Goal: Task Accomplishment & Management: Manage account settings

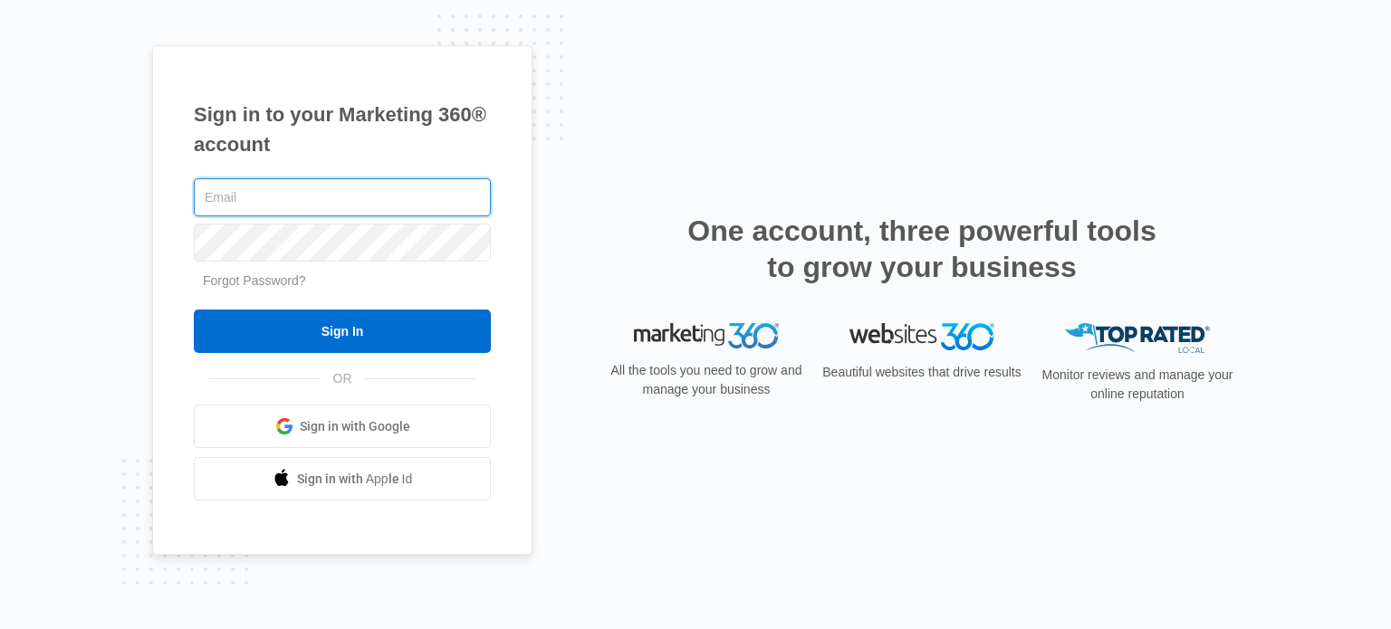
click at [252, 196] on input "text" at bounding box center [342, 197] width 297 height 38
type input "jack@healthmatesauna.com"
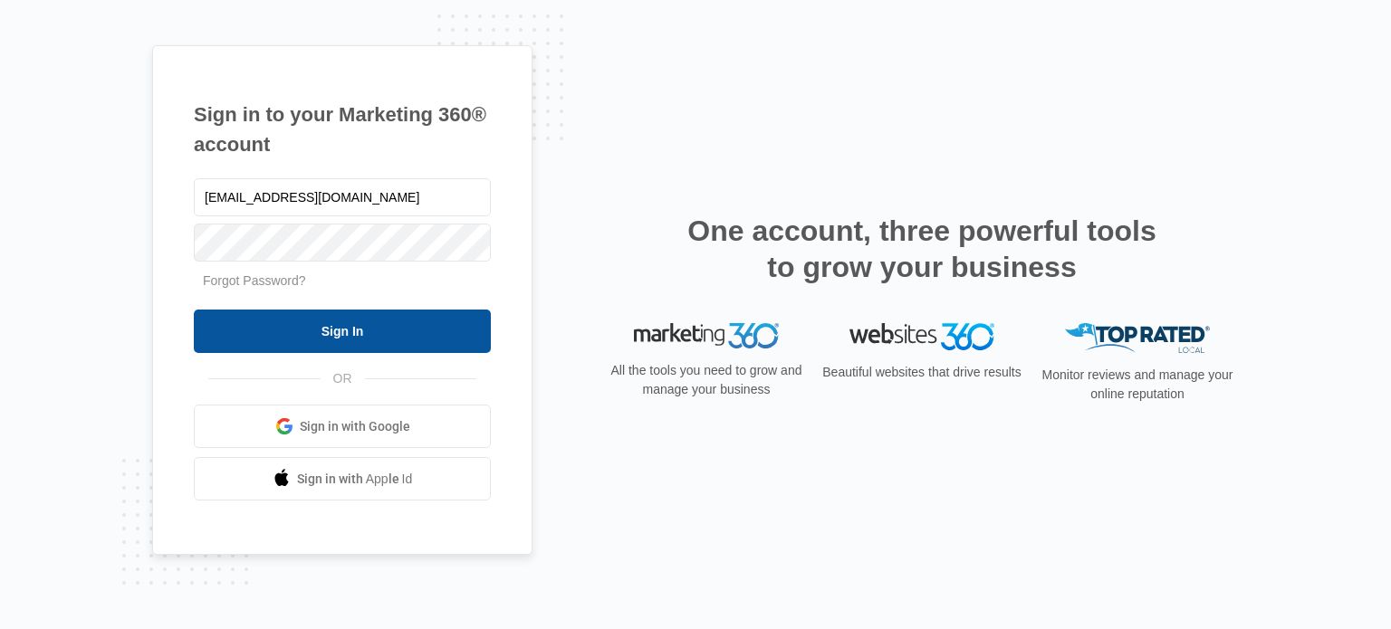
click at [328, 334] on input "Sign In" at bounding box center [342, 331] width 297 height 43
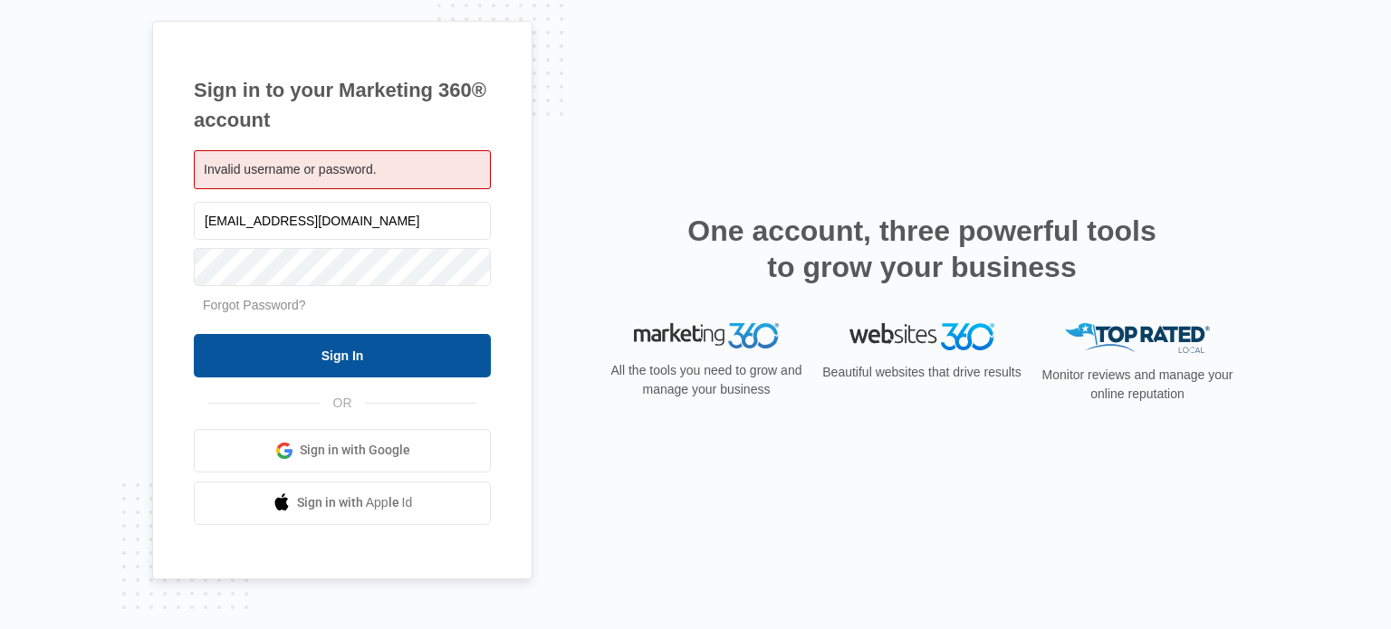
click at [380, 362] on input "Sign In" at bounding box center [342, 355] width 297 height 43
click at [339, 358] on input "Sign In" at bounding box center [342, 355] width 297 height 43
